Goal: Find specific page/section: Find specific page/section

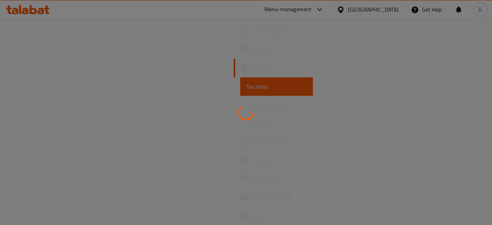
click at [365, 78] on div at bounding box center [246, 112] width 492 height 225
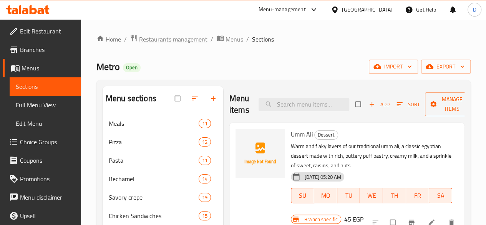
click at [186, 42] on span "Restaurants management" at bounding box center [173, 39] width 68 height 9
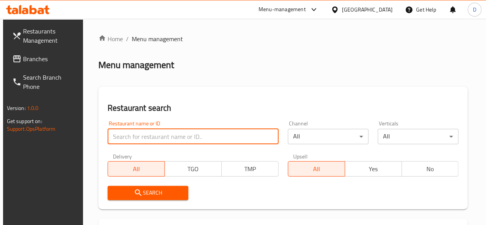
click at [166, 137] on input "search" at bounding box center [193, 136] width 171 height 15
paste input "693396"
type input "693396"
click button "Search" at bounding box center [148, 193] width 81 height 14
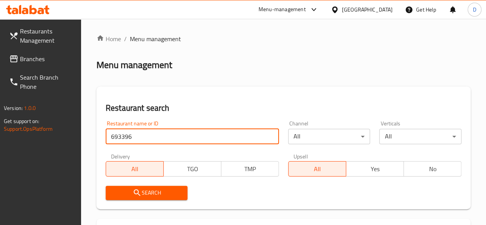
scroll to position [134, 0]
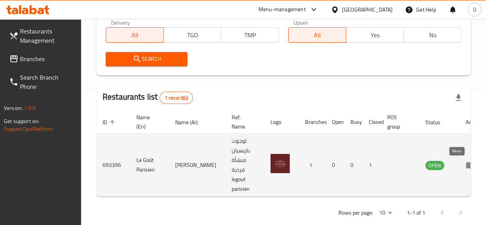
click at [466, 164] on icon "enhanced table" at bounding box center [470, 165] width 8 height 7
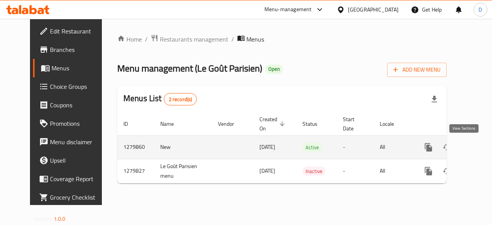
click at [479, 144] on icon "enhanced table" at bounding box center [483, 147] width 9 height 9
